Goal: Find contact information: Find contact information

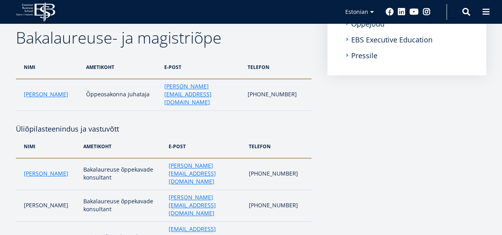
scroll to position [209, 0]
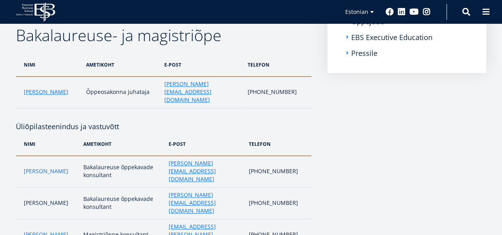
click at [40, 168] on link "Maria Kottsova" at bounding box center [46, 172] width 44 height 8
click at [45, 88] on link "[PERSON_NAME]" at bounding box center [46, 92] width 44 height 8
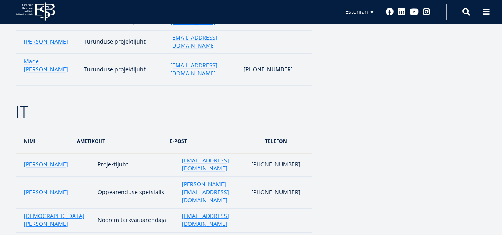
scroll to position [1567, 0]
